Goal: Find specific fact: Find specific fact

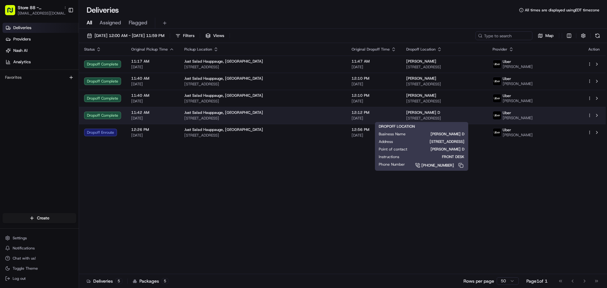
click at [406, 113] on div "[PERSON_NAME] D" at bounding box center [444, 112] width 76 height 5
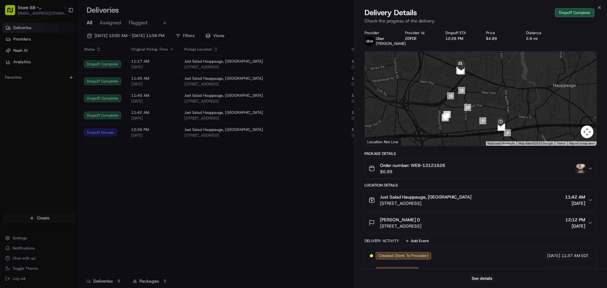
click at [578, 168] on img "button" at bounding box center [580, 168] width 9 height 9
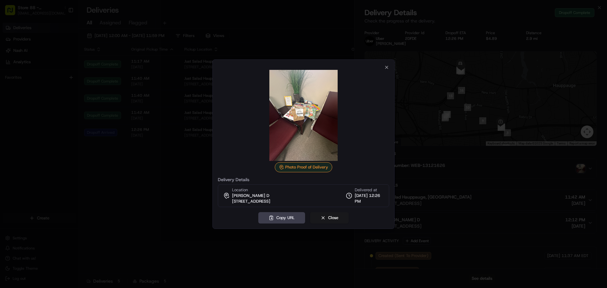
click at [168, 181] on div at bounding box center [303, 144] width 607 height 288
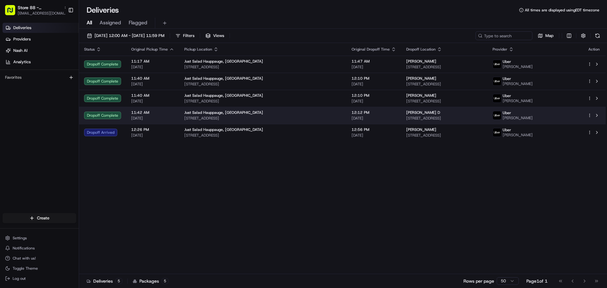
click at [406, 117] on span "[STREET_ADDRESS]" at bounding box center [444, 118] width 76 height 5
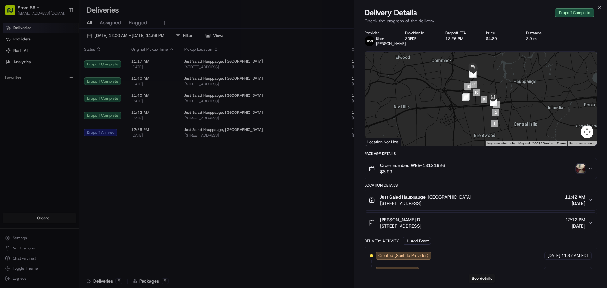
click at [428, 167] on span "Order number: WEB-13121626" at bounding box center [412, 165] width 65 height 6
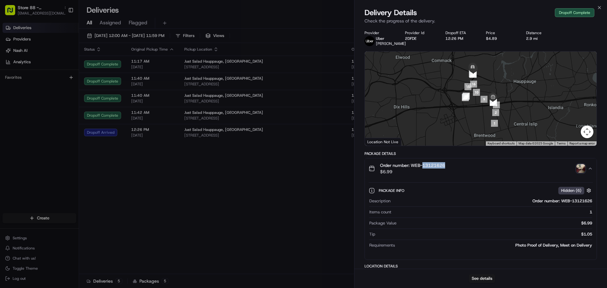
click at [428, 167] on span "Order number: WEB-13121626" at bounding box center [412, 165] width 65 height 6
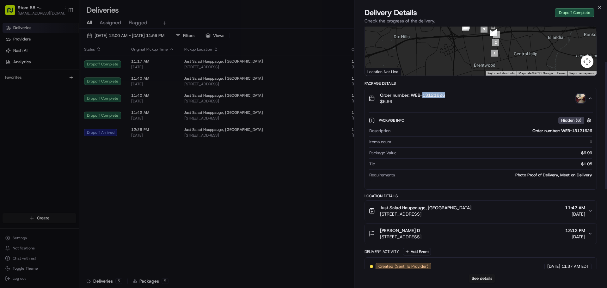
scroll to position [63, 0]
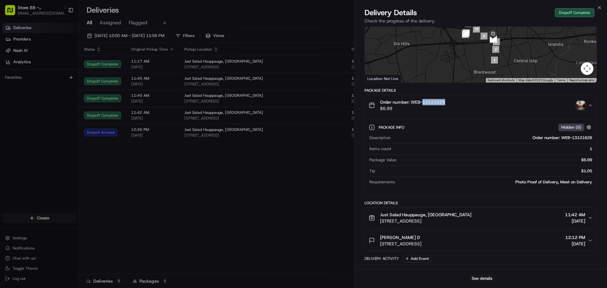
copy span "13121626"
